Goal: Task Accomplishment & Management: Complete application form

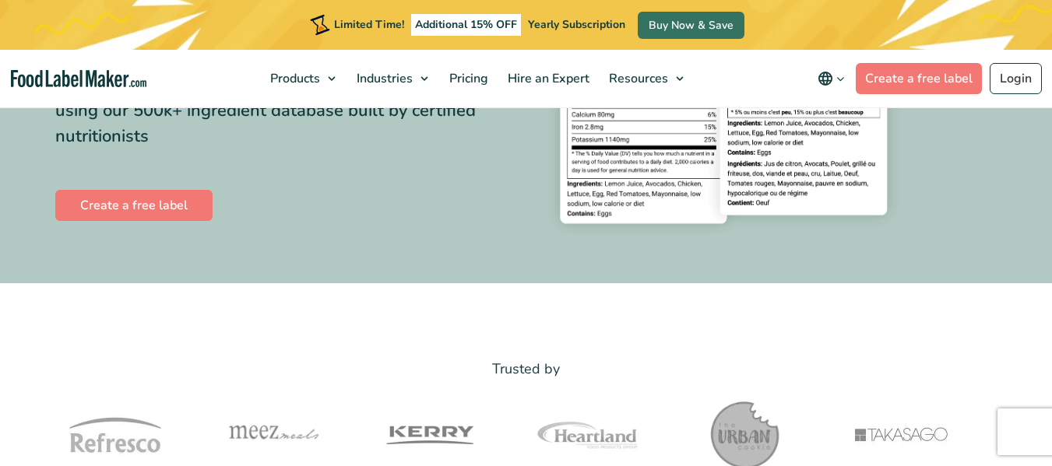
scroll to position [234, 0]
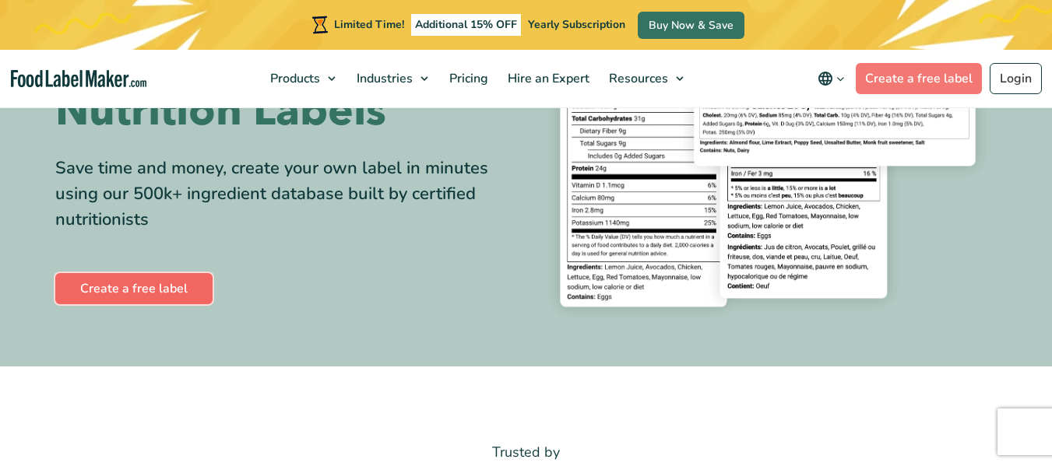
click at [132, 293] on link "Create a free label" at bounding box center [133, 288] width 157 height 31
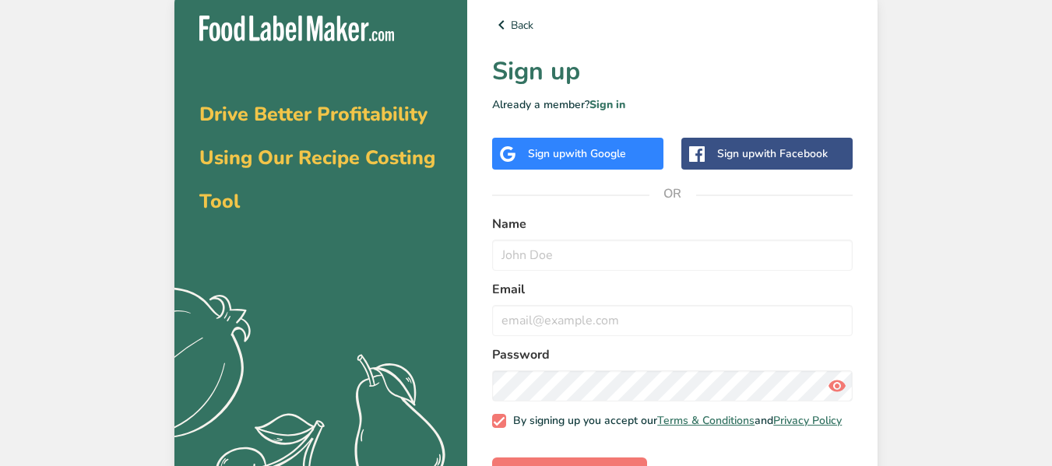
click at [765, 151] on span "with Facebook" at bounding box center [790, 153] width 73 height 15
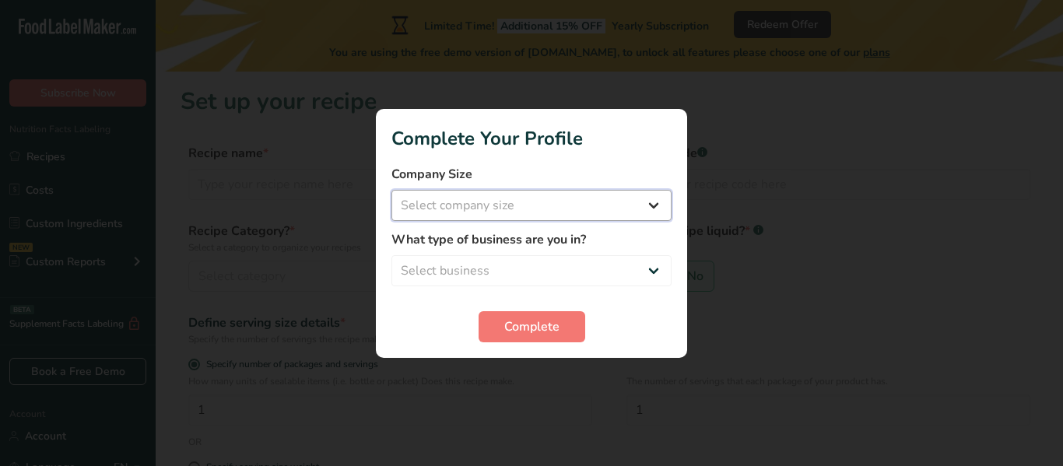
drag, startPoint x: 656, startPoint y: 204, endPoint x: 648, endPoint y: 202, distance: 8.9
click at [649, 202] on select "Select company size Fewer than 10 Employees 10 to 50 Employees 51 to 500 Employ…" at bounding box center [532, 205] width 280 height 31
select select "1"
click at [392, 190] on select "Select company size Fewer than 10 Employees 10 to 50 Employees 51 to 500 Employ…" at bounding box center [532, 205] width 280 height 31
click at [643, 267] on select "Select business Packaged Food Manufacturer Restaurant & Cafe Bakery Meal Plans …" at bounding box center [532, 270] width 280 height 31
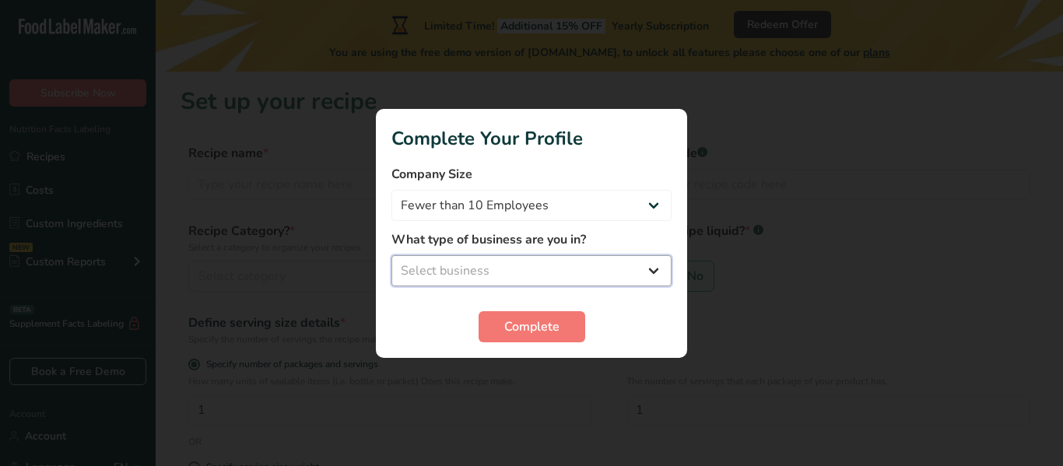
select select "8"
click at [392, 255] on select "Select business Packaged Food Manufacturer Restaurant & Cafe Bakery Meal Plans …" at bounding box center [532, 270] width 280 height 31
click at [516, 332] on span "Complete" at bounding box center [531, 327] width 55 height 19
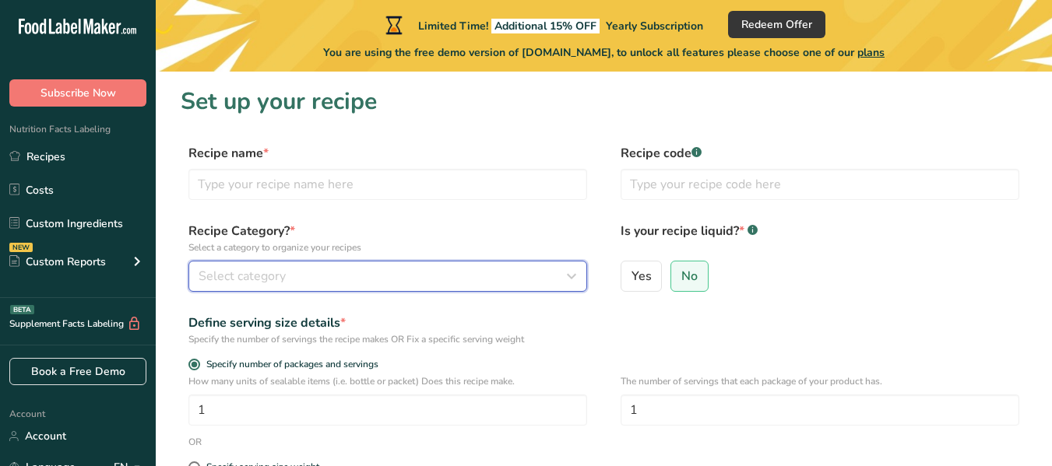
click at [578, 273] on icon "button" at bounding box center [571, 276] width 19 height 28
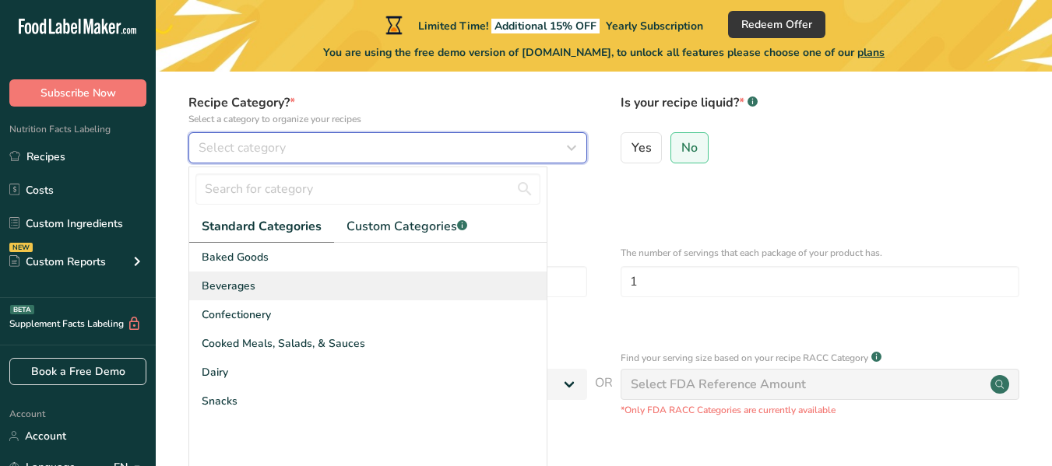
scroll to position [156, 0]
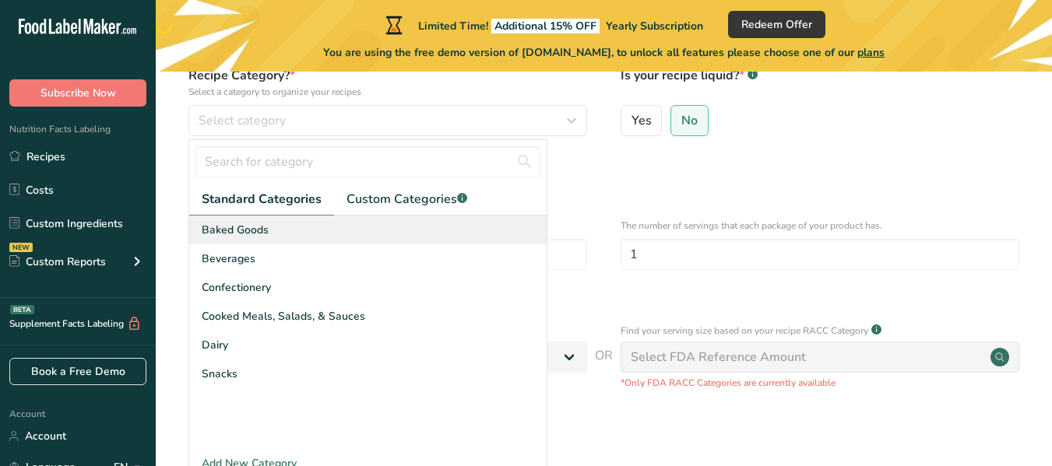
click at [262, 230] on span "Baked Goods" at bounding box center [235, 230] width 67 height 16
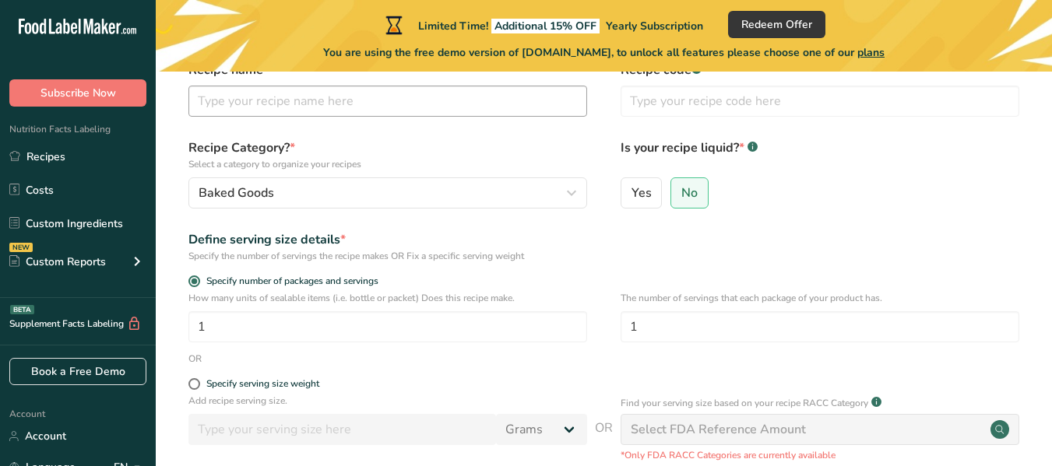
scroll to position [0, 0]
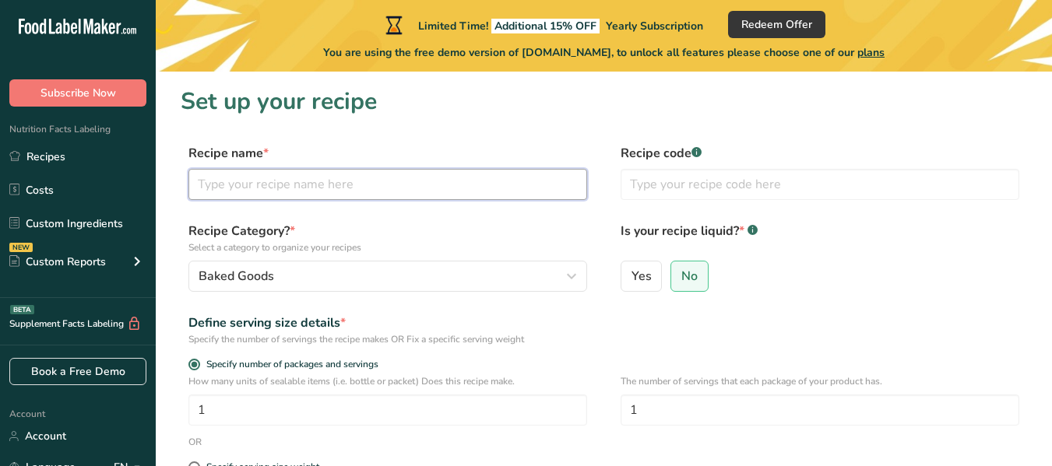
click at [303, 188] on input "text" at bounding box center [387, 184] width 399 height 31
click at [256, 185] on input "3/4 Yellow Bread" at bounding box center [387, 184] width 399 height 31
click at [388, 181] on input "3/4 Yellow Texas Toast Bread" at bounding box center [387, 184] width 399 height 31
type input "3/4 Yellow Texas Toast Bread"
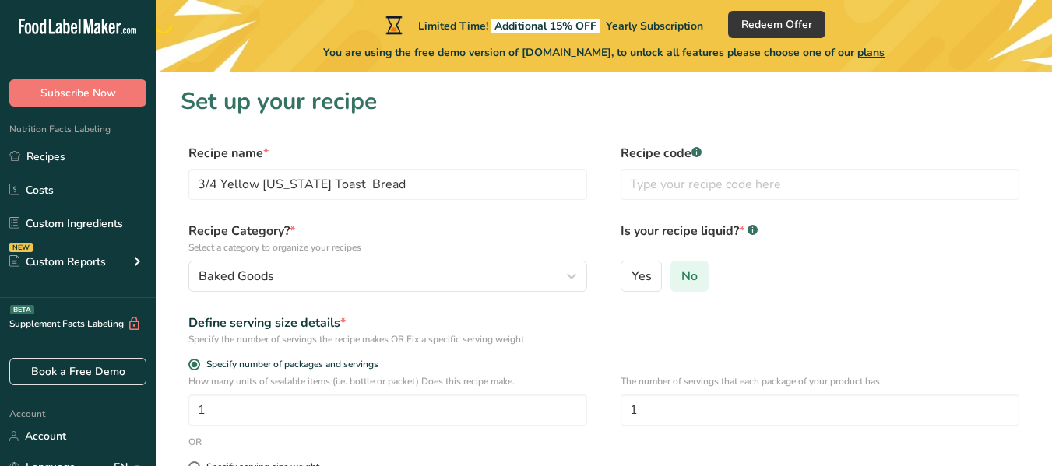
click at [687, 274] on span "No" at bounding box center [689, 277] width 16 height 16
click at [681, 274] on input "No" at bounding box center [676, 276] width 10 height 10
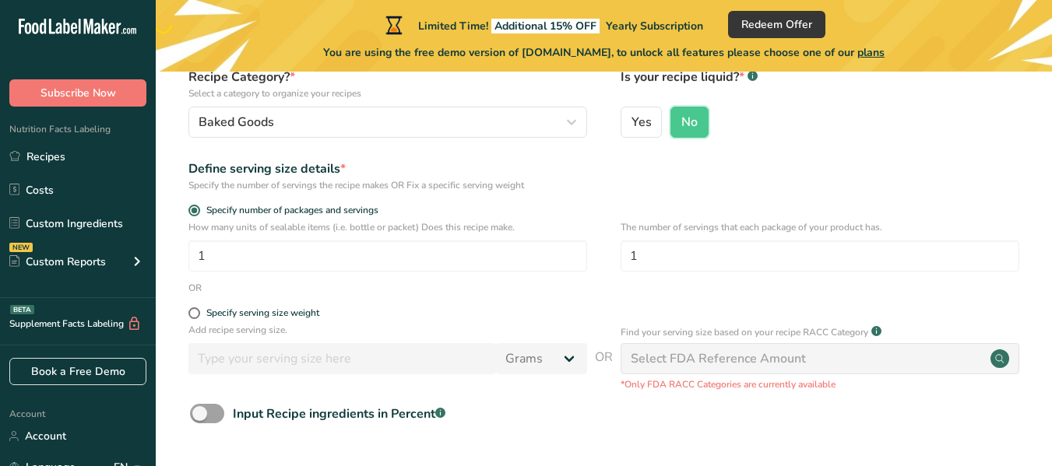
scroll to position [156, 0]
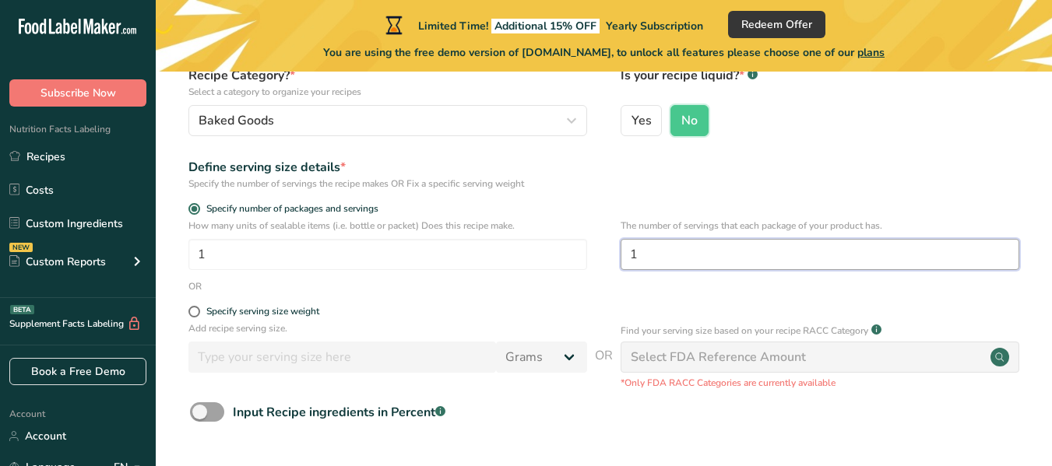
click at [764, 255] on input "1" at bounding box center [819, 254] width 399 height 31
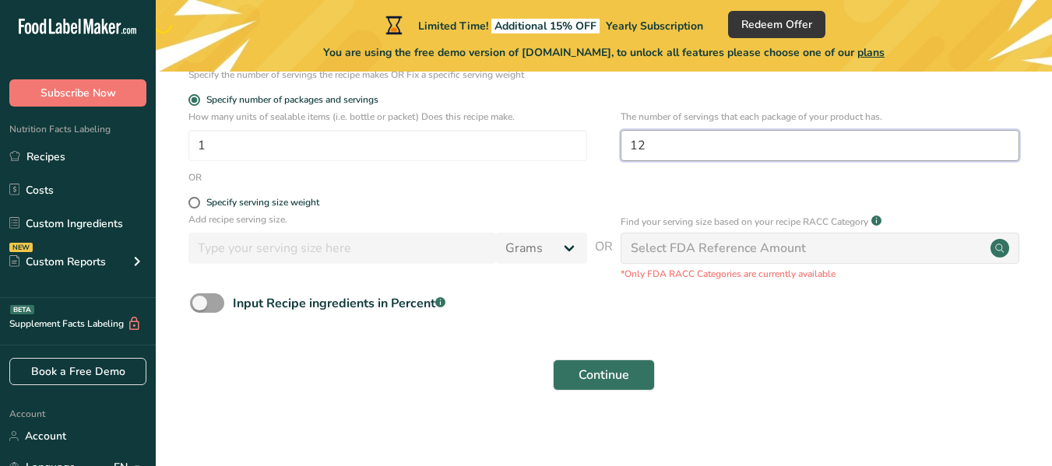
scroll to position [273, 0]
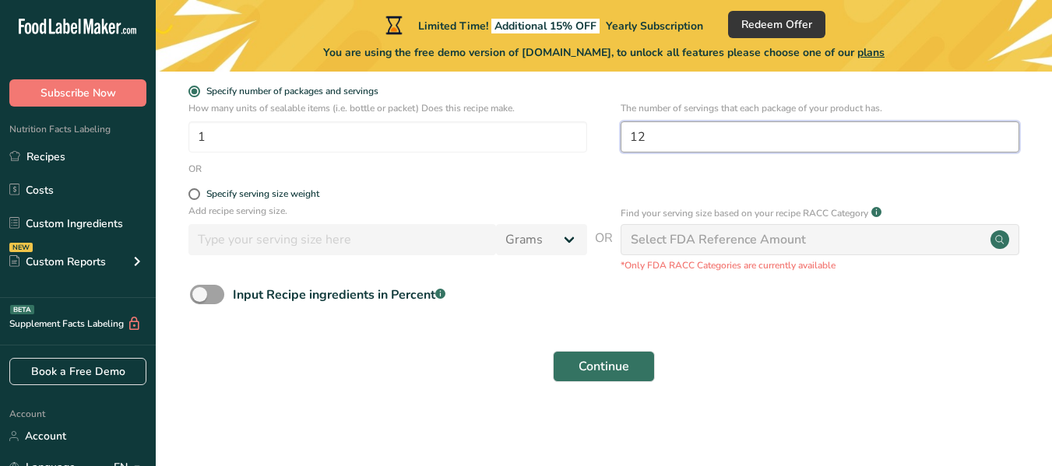
type input "12"
click at [191, 194] on span at bounding box center [194, 194] width 12 height 12
click at [191, 194] on input "Specify serving size weight" at bounding box center [193, 194] width 10 height 10
radio input "true"
radio input "false"
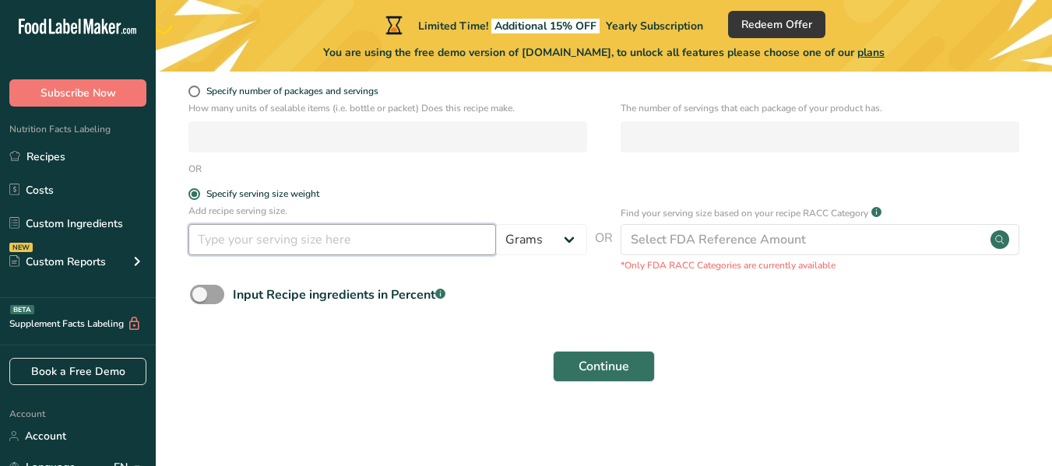
click at [249, 241] on input "number" at bounding box center [341, 239] width 307 height 31
